Goal: Communication & Community: Answer question/provide support

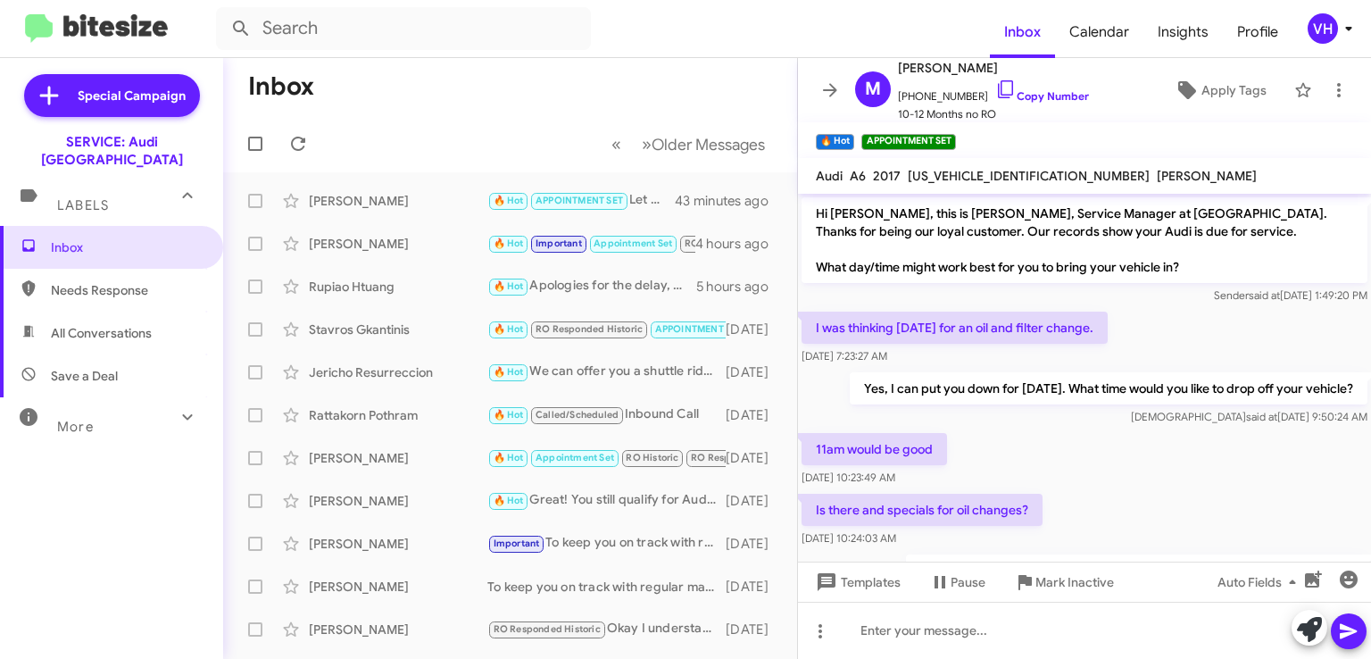
scroll to position [649, 0]
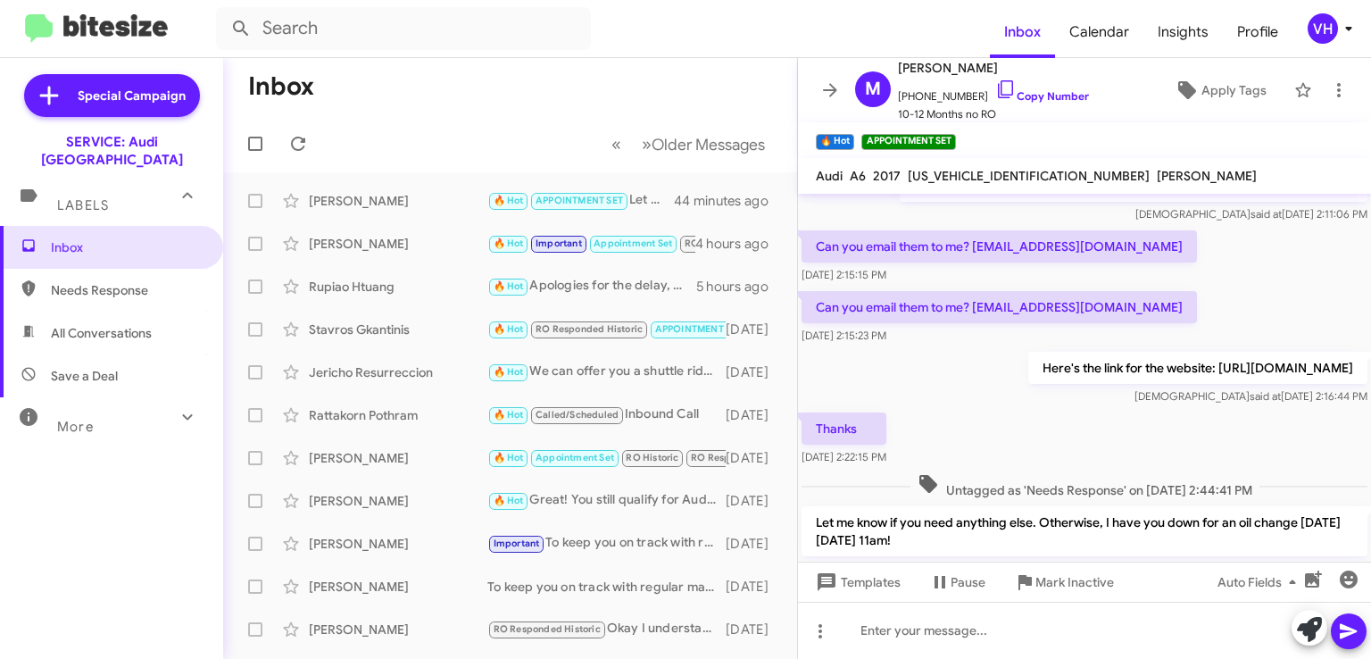
scroll to position [595, 0]
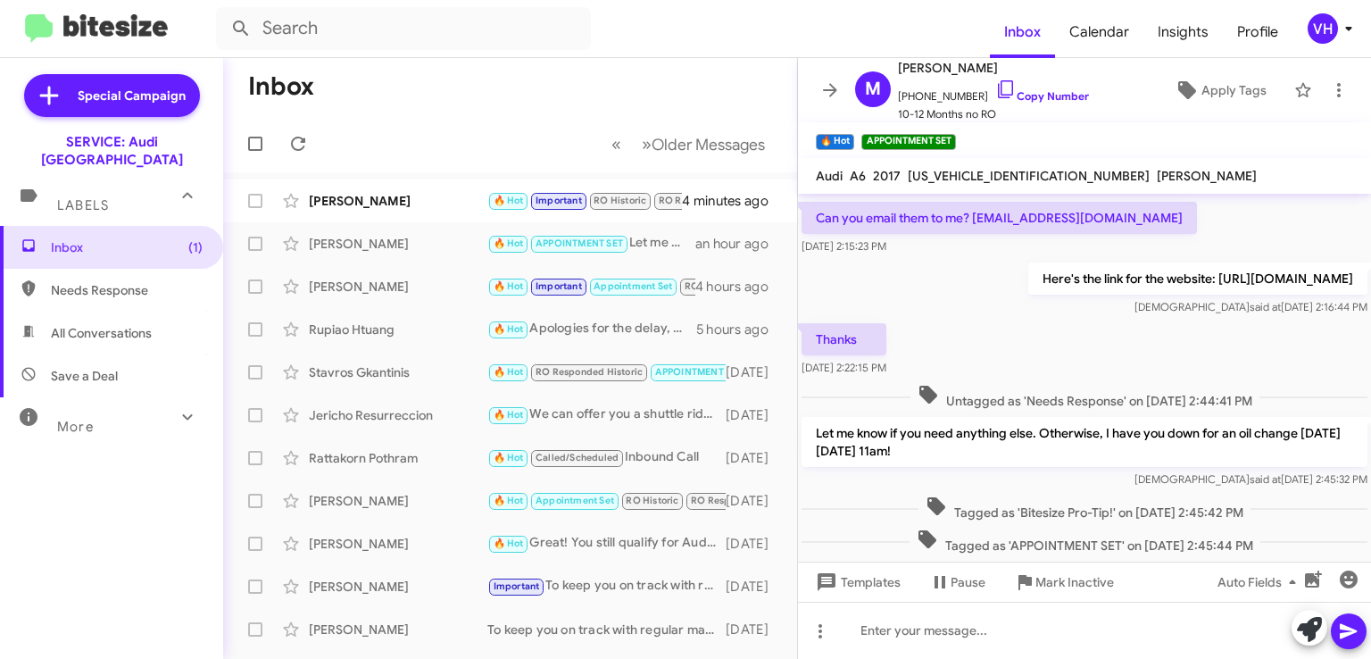
click at [406, 208] on div "[PERSON_NAME]" at bounding box center [398, 201] width 178 height 18
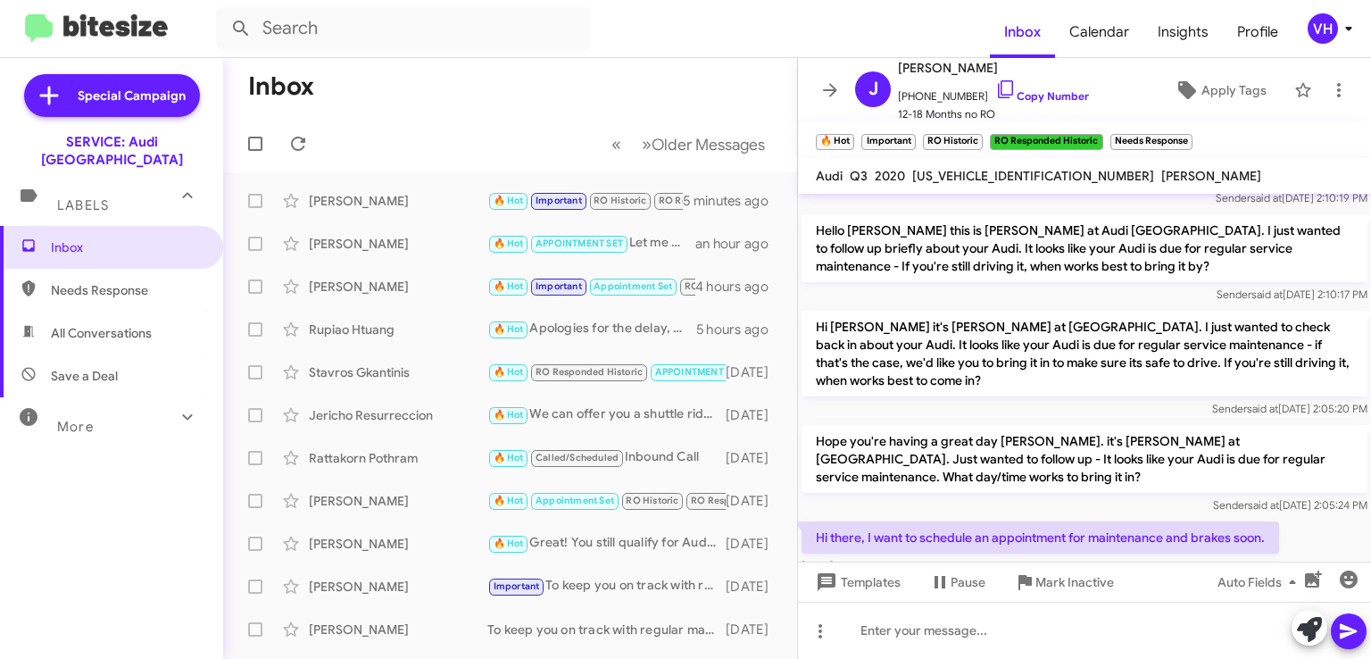
scroll to position [924, 0]
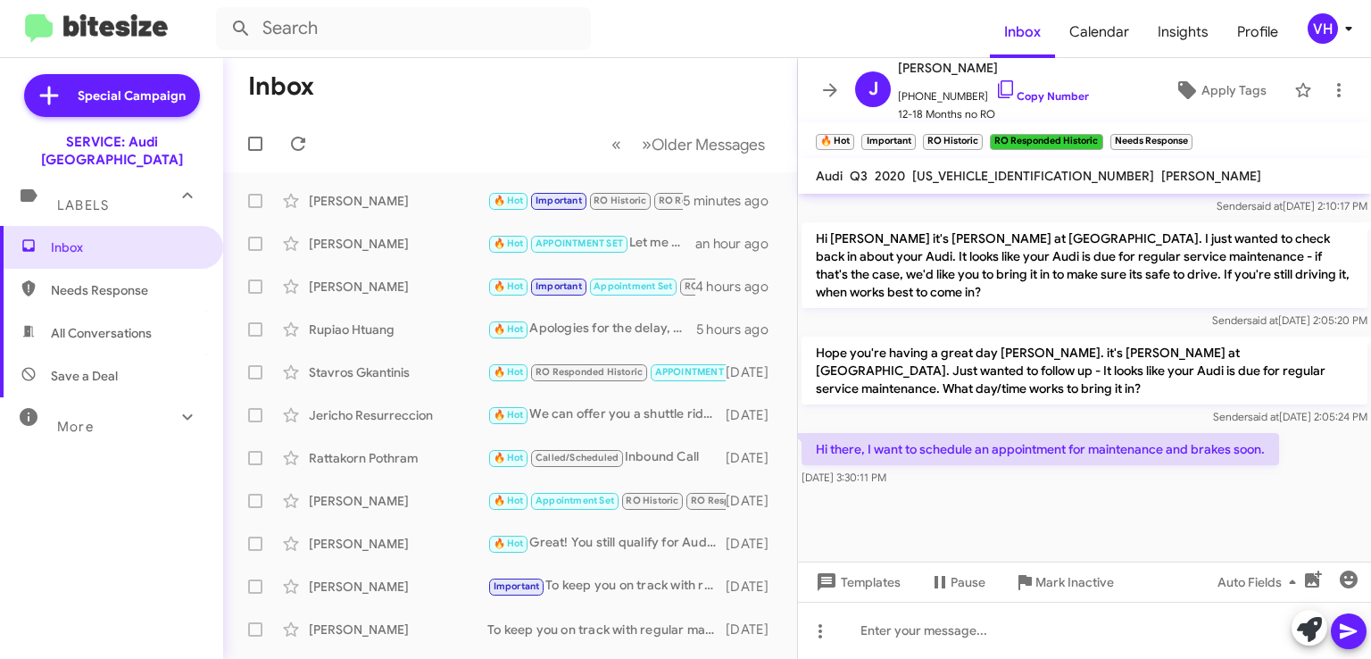
click at [946, 169] on span "[US_VEHICLE_IDENTIFICATION_NUMBER]" at bounding box center [1033, 176] width 242 height 16
copy span "[US_VEHICLE_IDENTIFICATION_NUMBER]"
